Goal: Information Seeking & Learning: Understand process/instructions

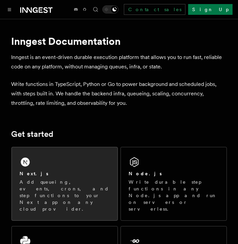
click at [70, 166] on div "Next.js Add queueing, events, crons, and step functions to your Next app on any…" at bounding box center [65, 183] width 106 height 73
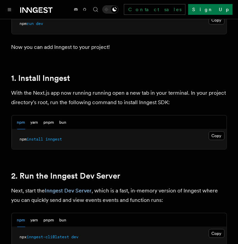
scroll to position [370, 0]
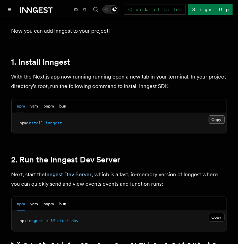
click at [219, 115] on button "Copy Copied" at bounding box center [217, 119] width 16 height 9
click at [215, 213] on button "Copy Copied" at bounding box center [217, 217] width 16 height 9
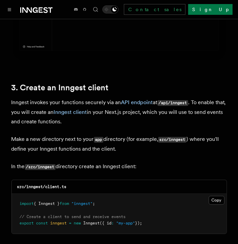
scroll to position [864, 0]
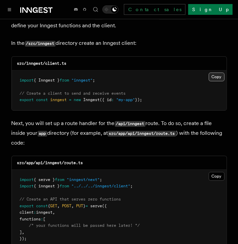
click at [216, 72] on button "Copy Copied" at bounding box center [217, 76] width 16 height 9
click at [222, 172] on button "Copy Copied" at bounding box center [217, 176] width 16 height 9
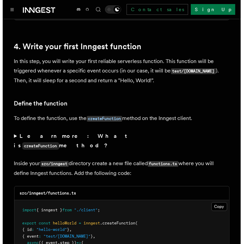
scroll to position [1111, 0]
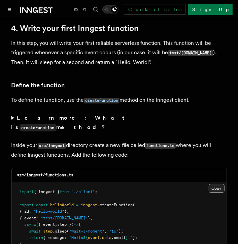
click at [218, 184] on button "Copy Copied" at bounding box center [217, 188] width 16 height 9
click at [9, 7] on button "Toggle navigation" at bounding box center [9, 9] width 8 height 8
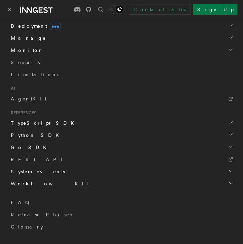
scroll to position [374, 0]
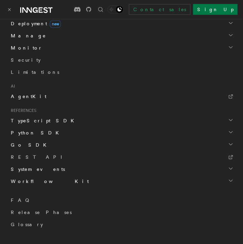
click at [40, 92] on link "AgentKit" at bounding box center [121, 96] width 227 height 12
